Goal: Information Seeking & Learning: Learn about a topic

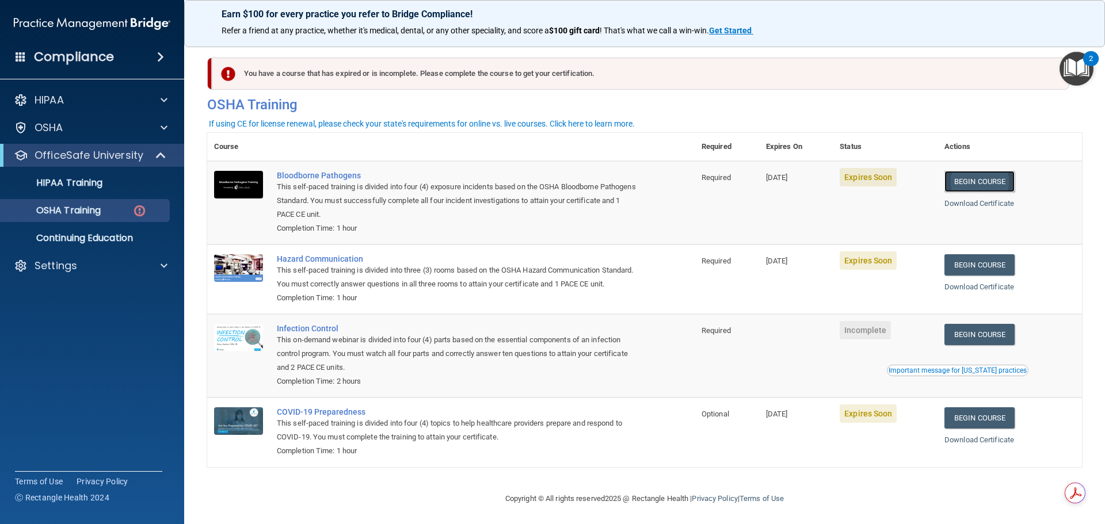
click at [977, 187] on link "Begin Course" at bounding box center [980, 181] width 70 height 21
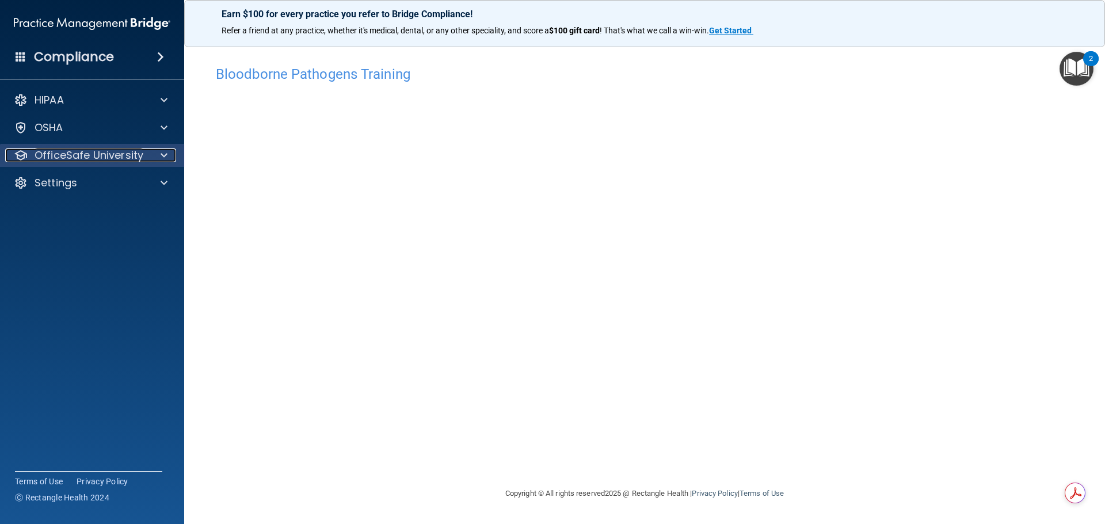
click at [72, 159] on p "OfficeSafe University" at bounding box center [89, 156] width 109 height 14
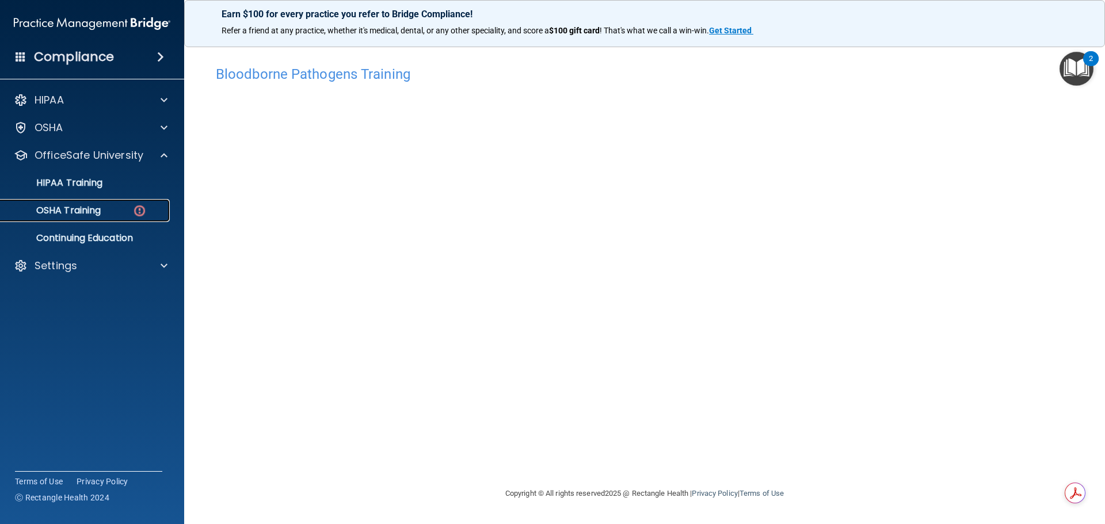
click at [79, 209] on p "OSHA Training" at bounding box center [53, 211] width 93 height 12
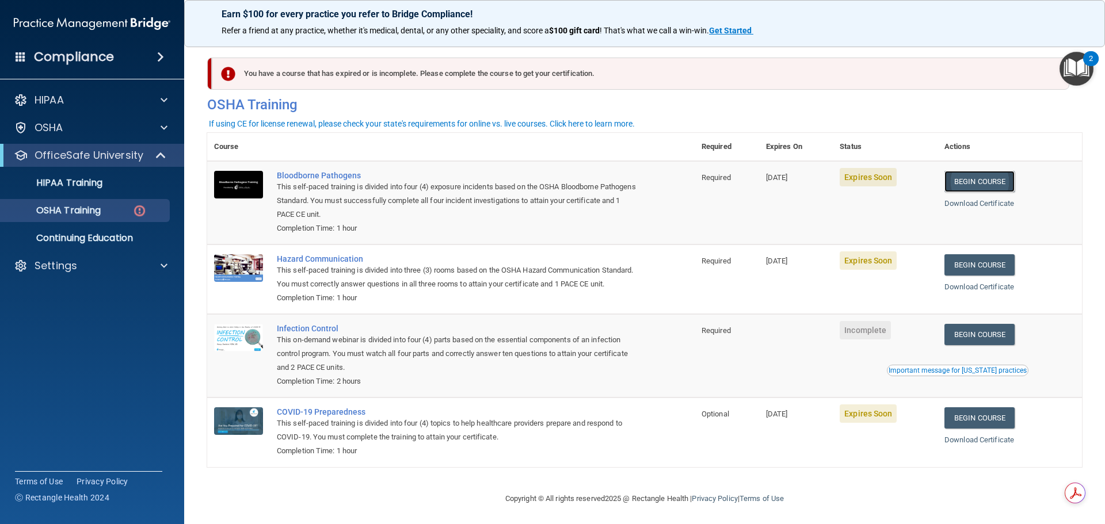
click at [961, 181] on link "Begin Course" at bounding box center [980, 181] width 70 height 21
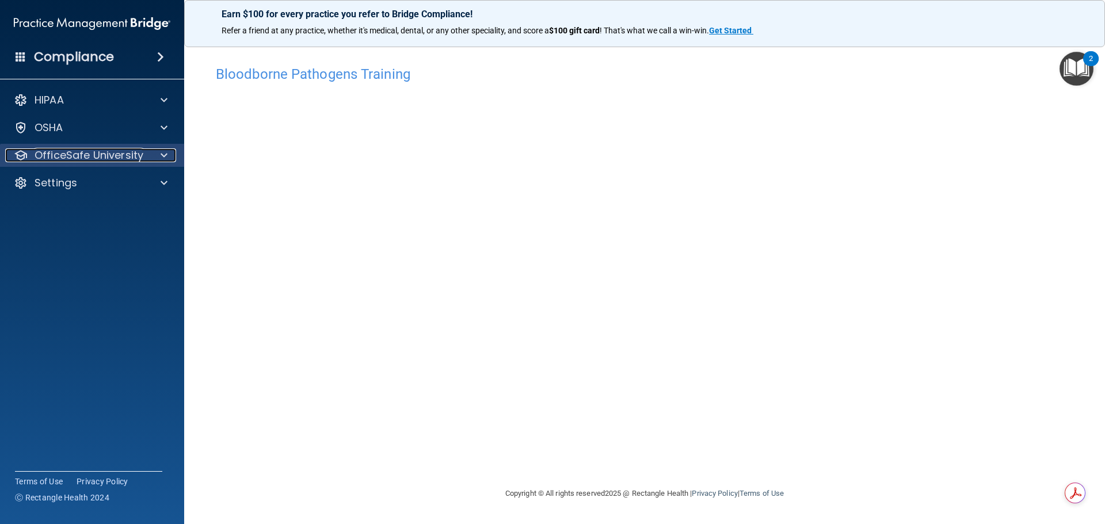
click at [49, 162] on p "OfficeSafe University" at bounding box center [89, 156] width 109 height 14
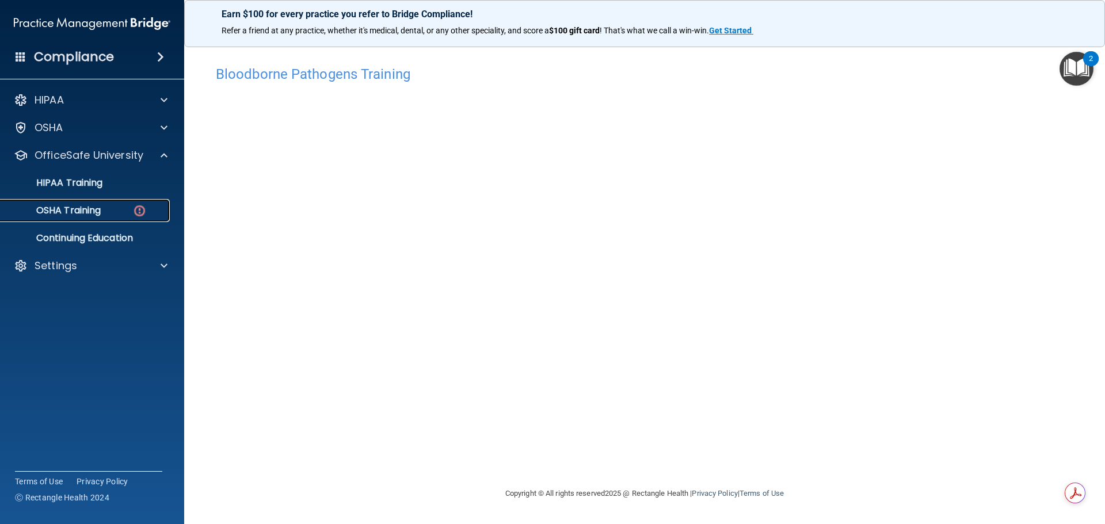
click at [70, 201] on link "OSHA Training" at bounding box center [78, 210] width 181 height 23
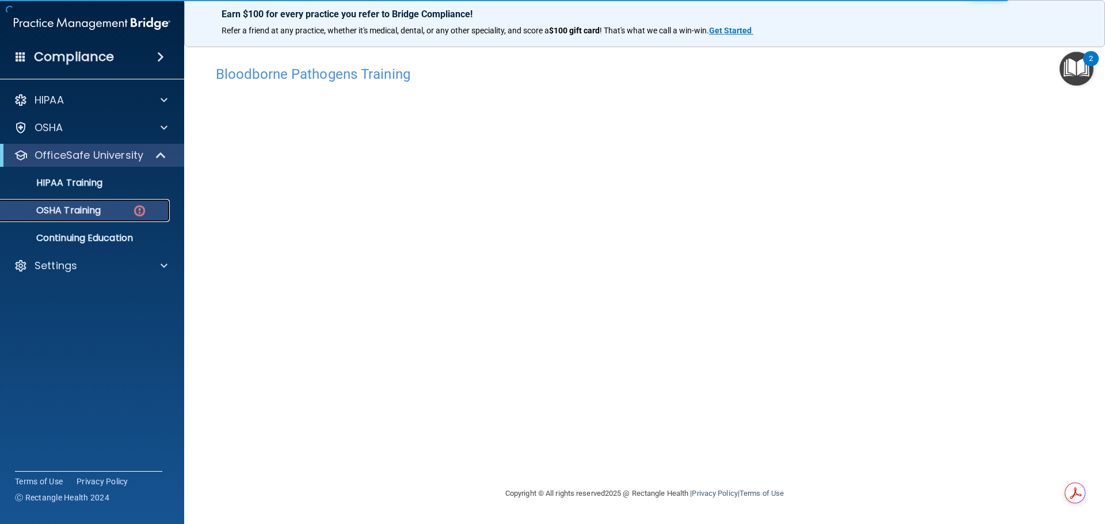
click at [135, 214] on img at bounding box center [139, 211] width 14 height 14
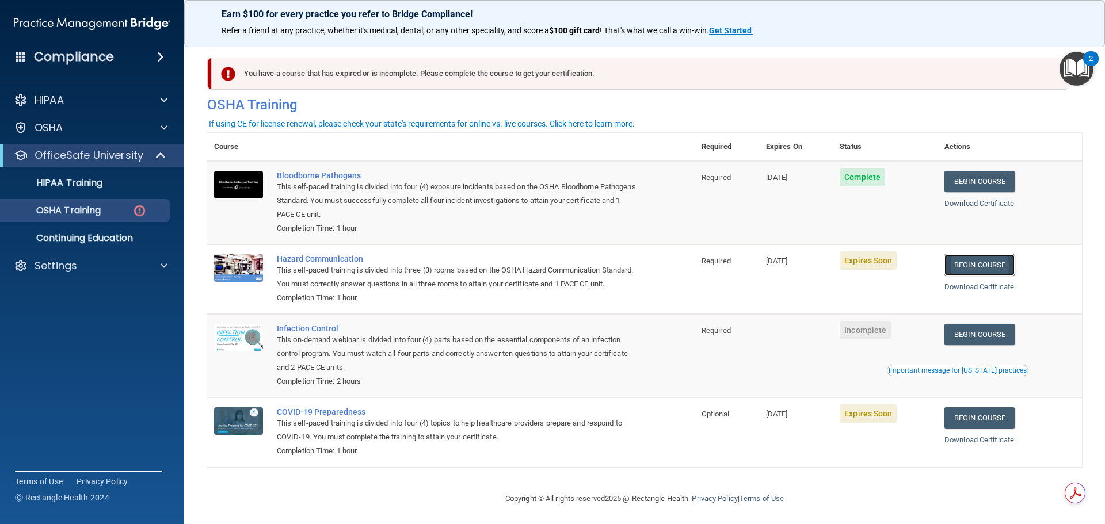
click at [995, 268] on link "Begin Course" at bounding box center [980, 264] width 70 height 21
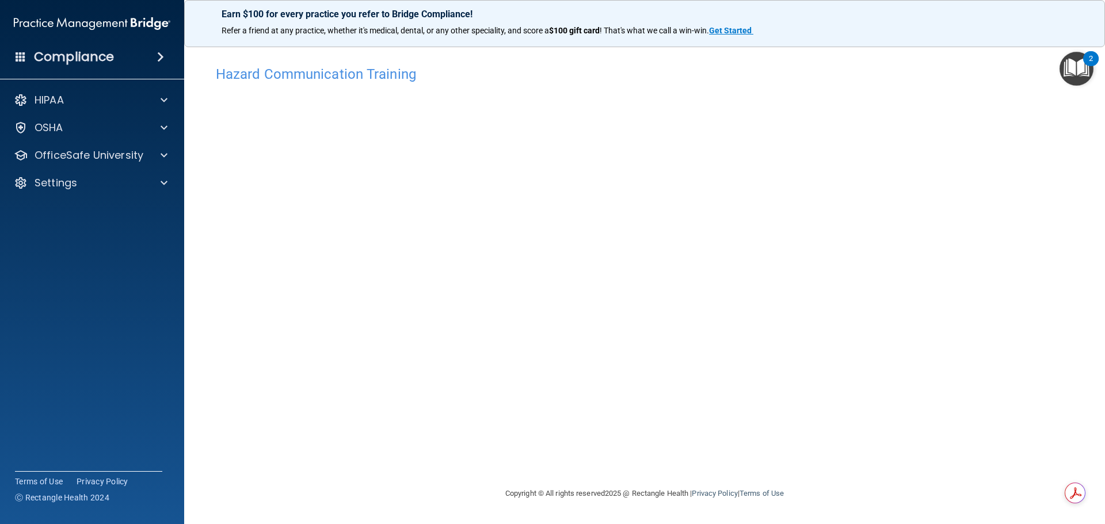
click at [185, 181] on main "Hazard Communication Training This course doesn’t expire until [DATE]. Are you …" at bounding box center [644, 281] width 921 height 488
click at [106, 158] on p "OfficeSafe University" at bounding box center [89, 156] width 109 height 14
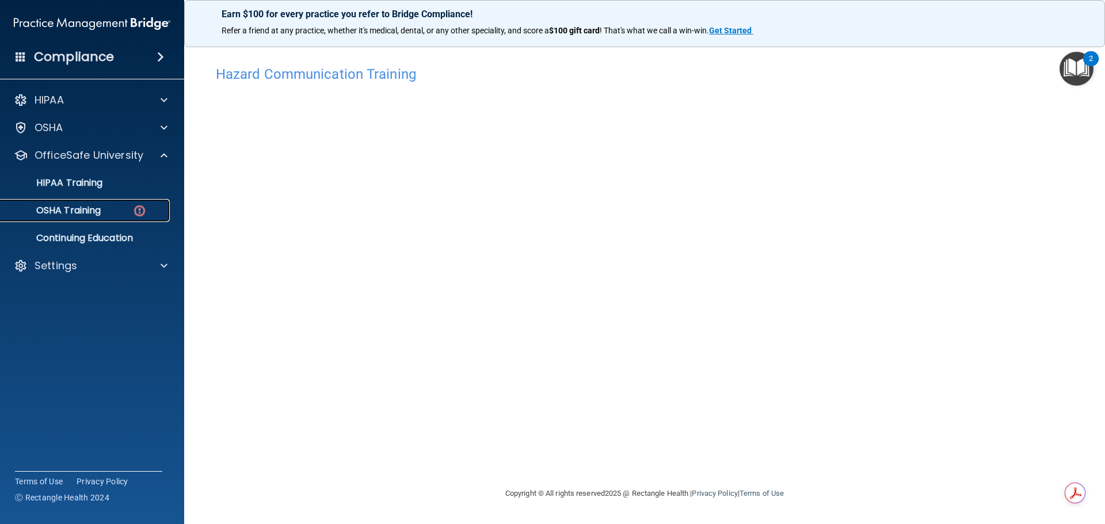
click at [82, 209] on p "OSHA Training" at bounding box center [53, 211] width 93 height 12
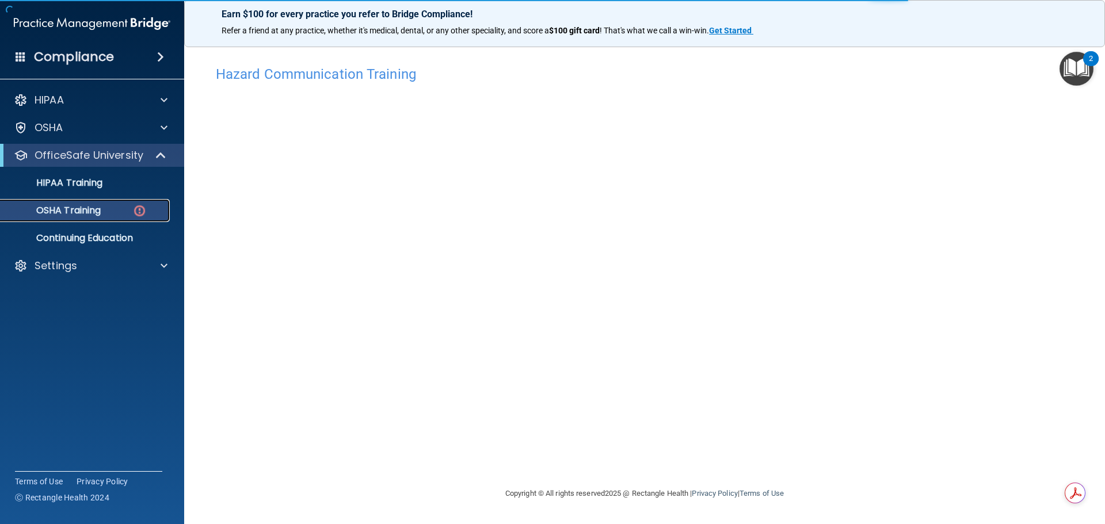
click at [82, 209] on p "OSHA Training" at bounding box center [53, 211] width 93 height 12
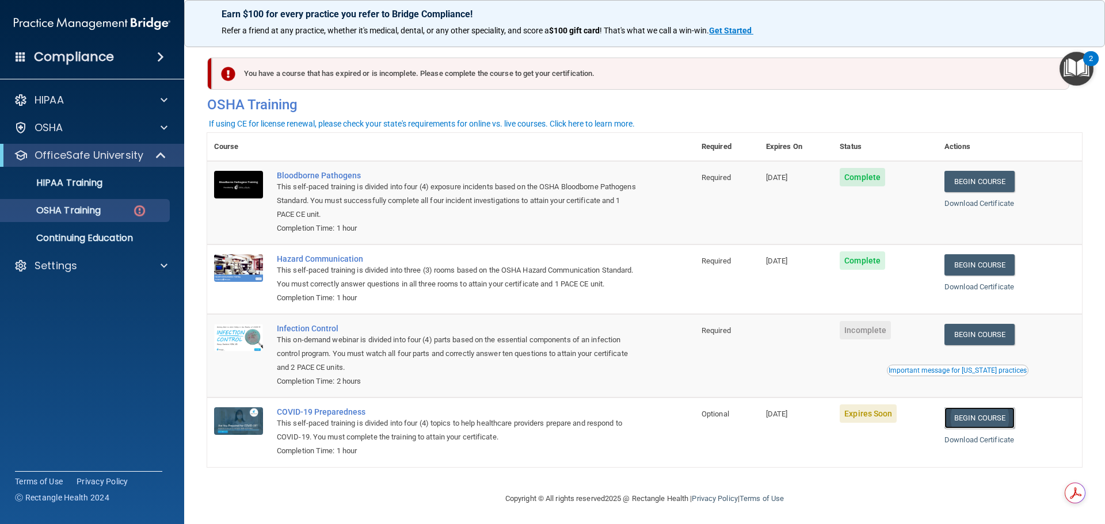
click at [1001, 429] on link "Begin Course" at bounding box center [980, 418] width 70 height 21
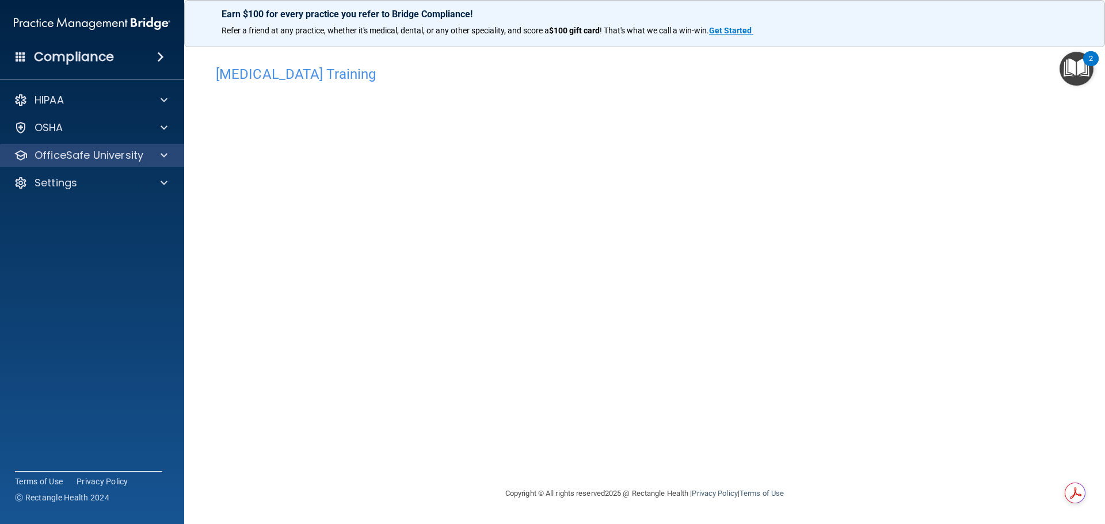
click at [82, 146] on div "OfficeSafe University" at bounding box center [92, 155] width 185 height 23
click at [109, 153] on p "OfficeSafe University" at bounding box center [89, 156] width 109 height 14
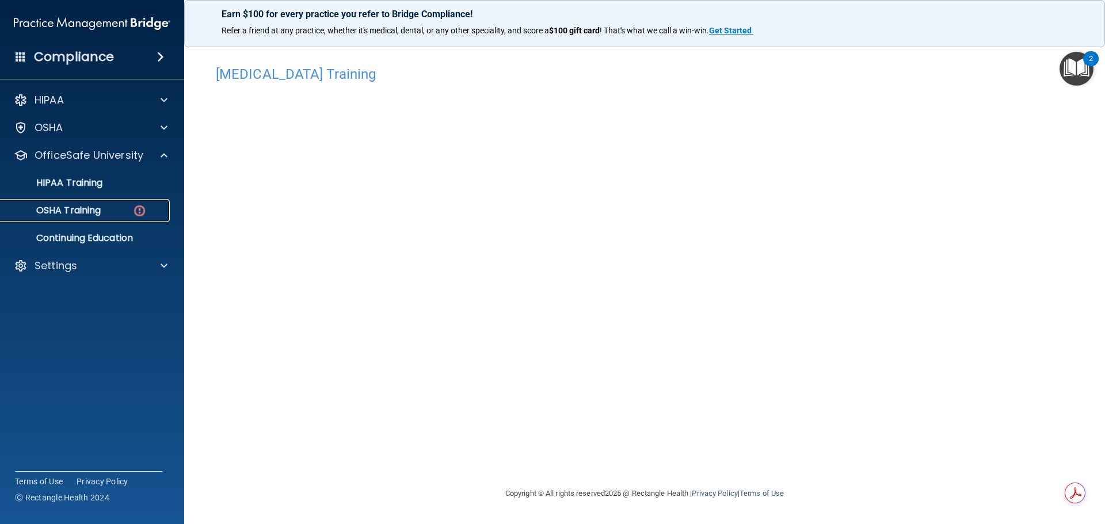
click at [124, 203] on link "OSHA Training" at bounding box center [78, 210] width 181 height 23
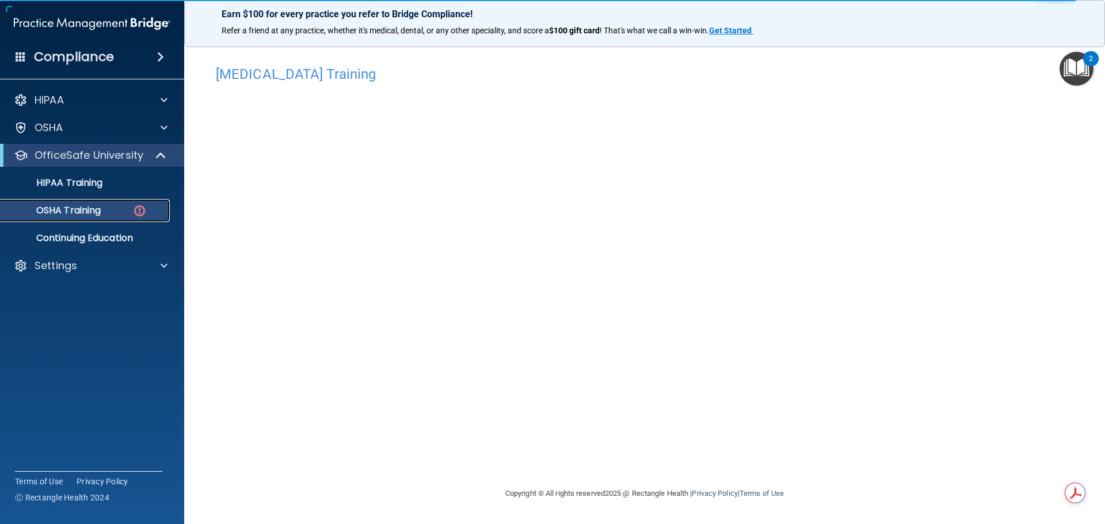
click at [128, 203] on link "OSHA Training" at bounding box center [78, 210] width 181 height 23
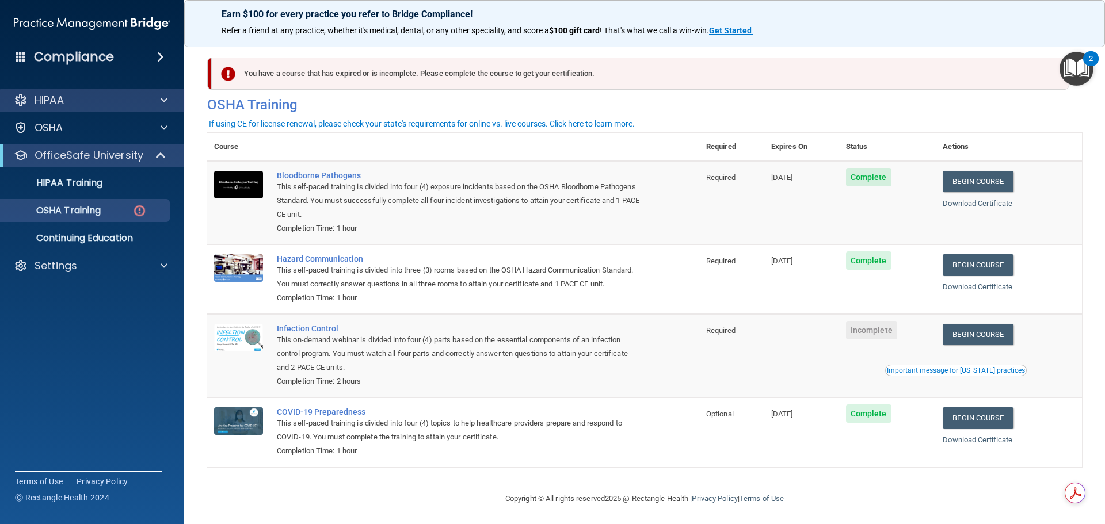
click at [70, 92] on div "HIPAA" at bounding box center [92, 100] width 185 height 23
click at [52, 67] on div "Compliance" at bounding box center [92, 56] width 184 height 25
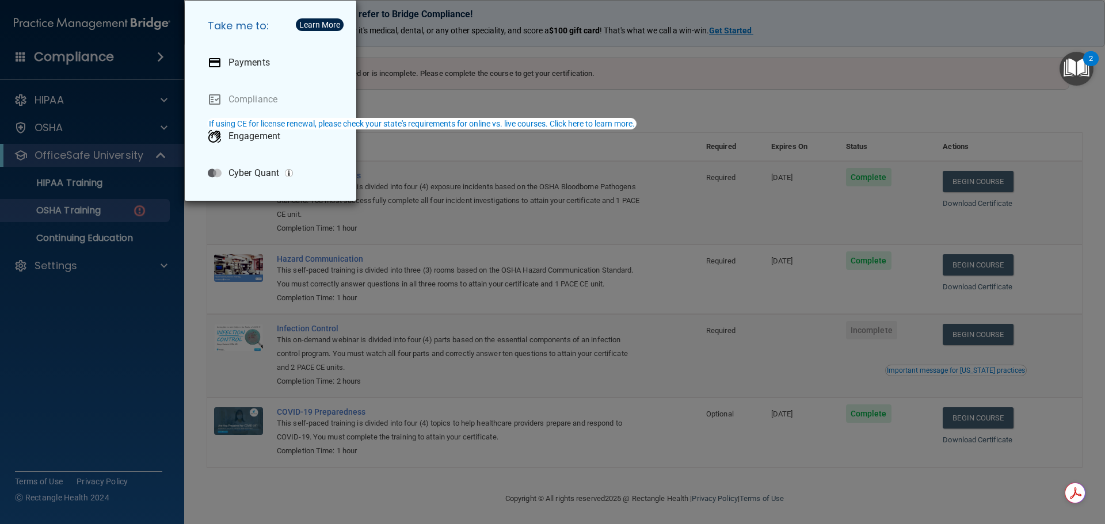
click at [820, 84] on div "Take me to: Payments Compliance Engagement Cyber Quant" at bounding box center [552, 262] width 1105 height 524
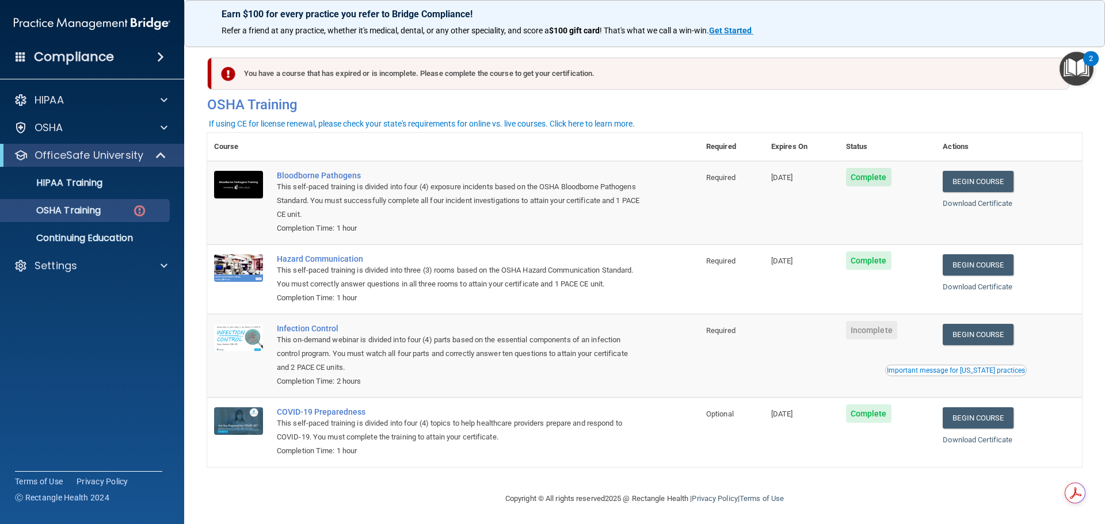
click at [152, 64] on div "Compliance" at bounding box center [92, 56] width 184 height 25
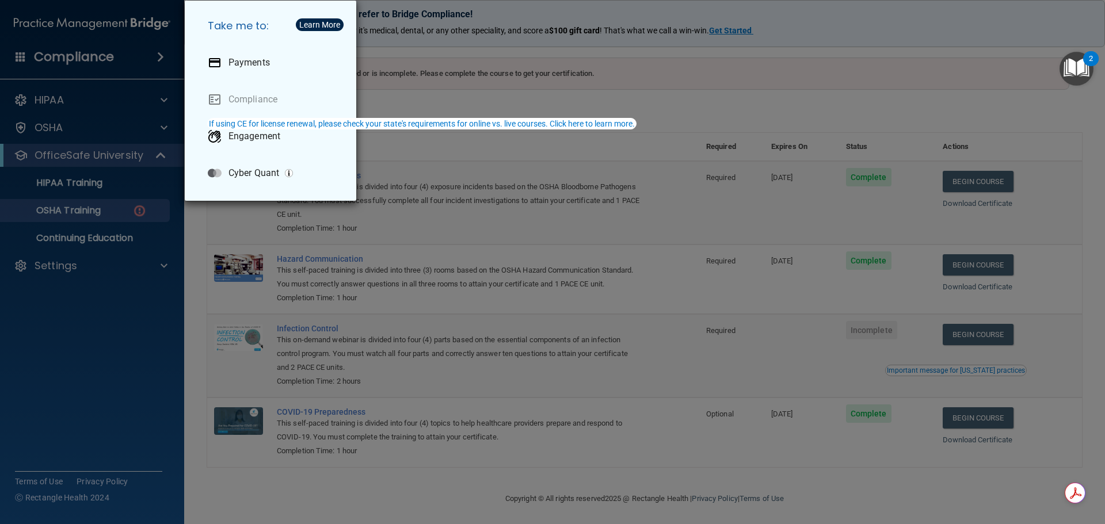
click at [72, 22] on div "Take me to: Payments Compliance Engagement Cyber Quant" at bounding box center [552, 262] width 1105 height 524
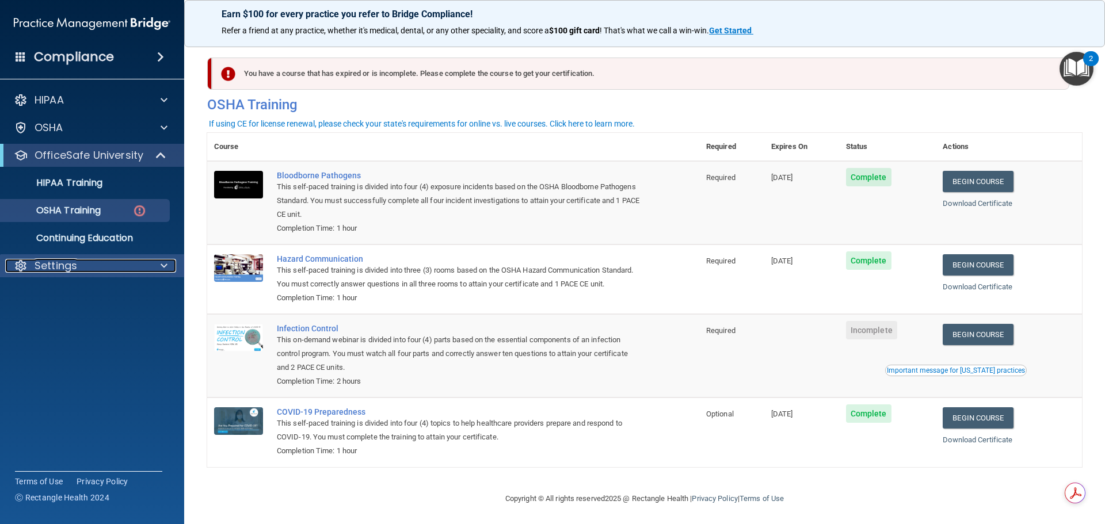
click at [109, 260] on div "Settings" at bounding box center [76, 266] width 143 height 14
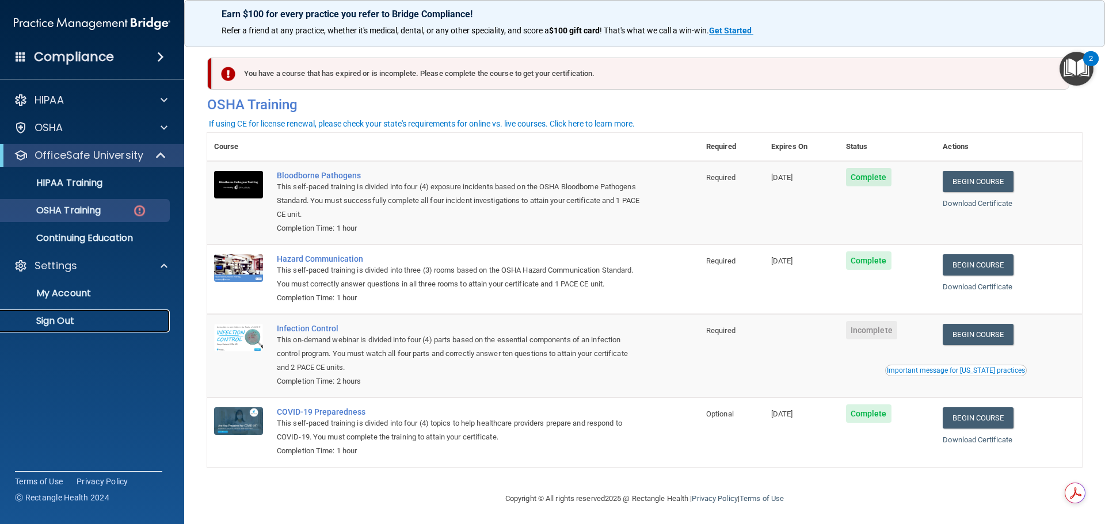
click at [69, 324] on p "Sign Out" at bounding box center [85, 321] width 157 height 12
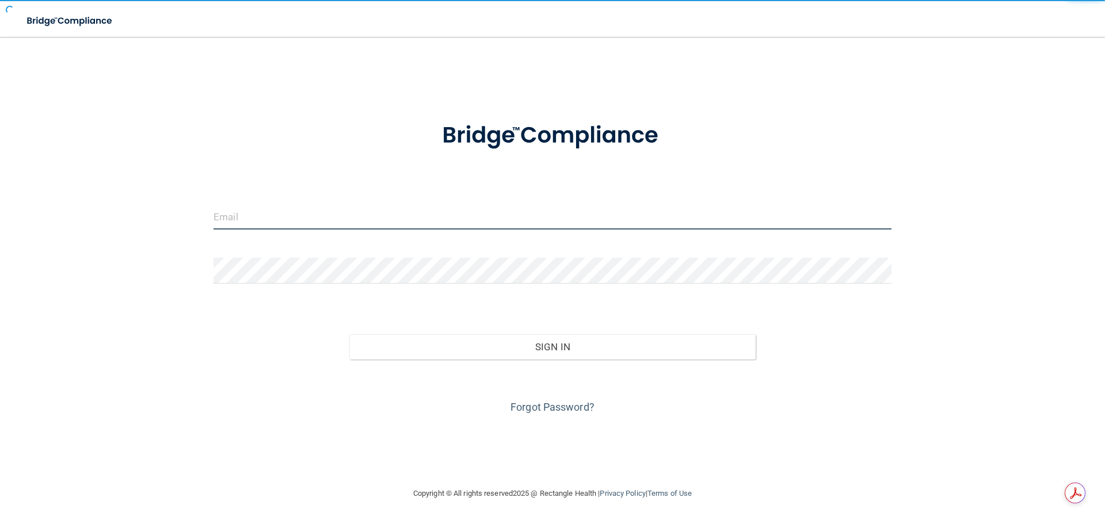
type input "[EMAIL_ADDRESS][DOMAIN_NAME]"
